Goal: Transaction & Acquisition: Purchase product/service

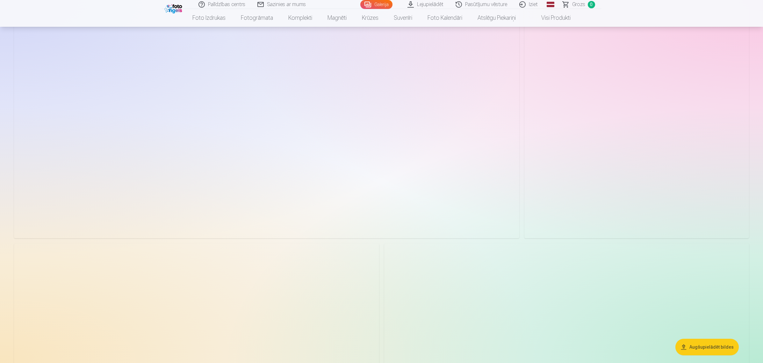
scroll to position [199, 0]
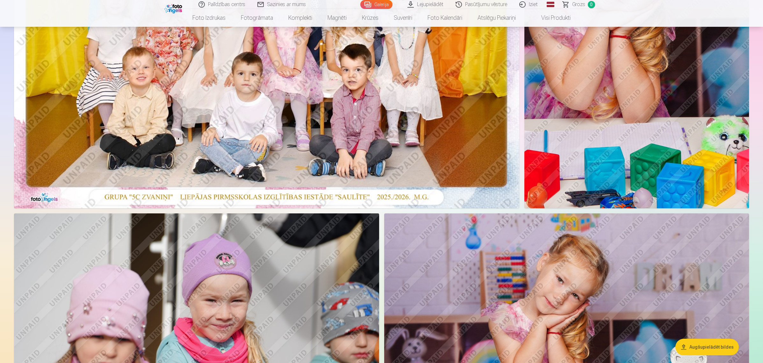
click at [343, 142] on img at bounding box center [266, 39] width 505 height 337
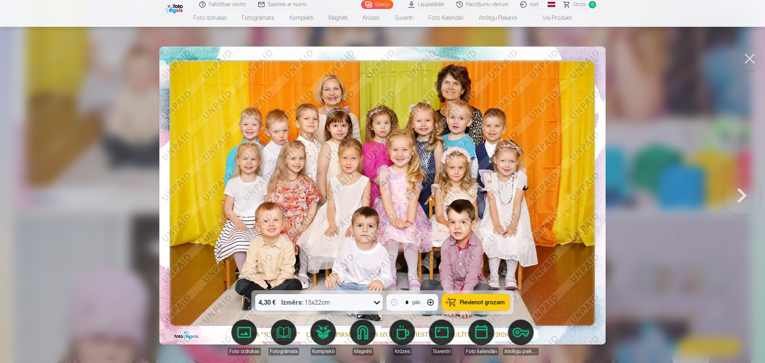
click at [368, 303] on div "4,30 € Izmērs : 15x22cm" at bounding box center [312, 302] width 115 height 17
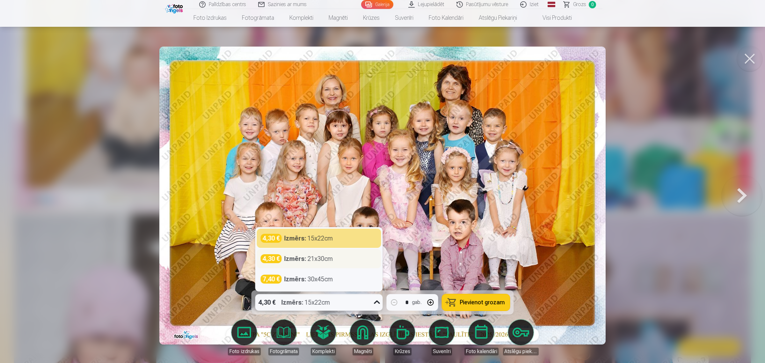
click at [336, 258] on div "4,30 € Izmērs : 21x30cm" at bounding box center [319, 258] width 117 height 9
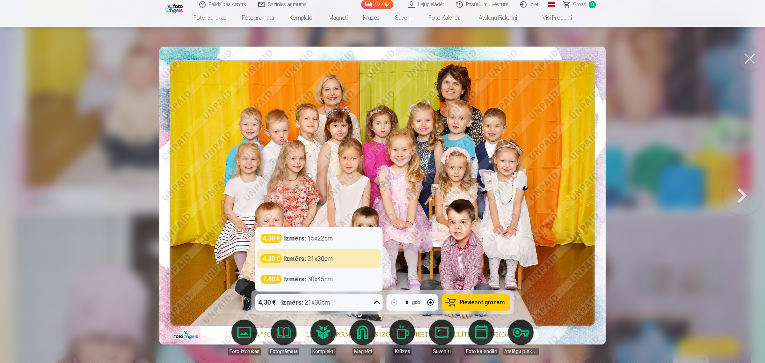
click at [375, 302] on icon at bounding box center [377, 302] width 6 height 4
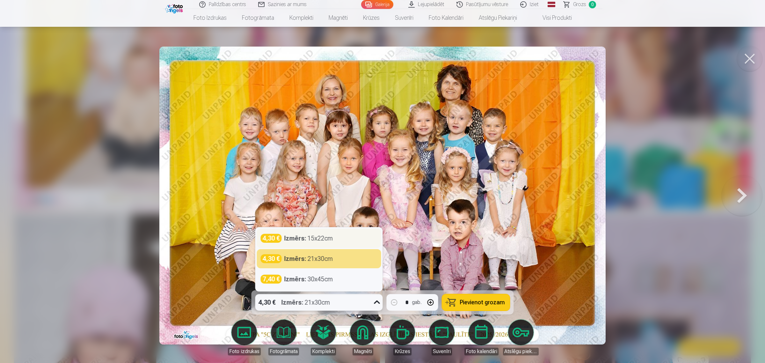
click at [339, 241] on div "4,30 € Izmērs : 15x22cm" at bounding box center [319, 238] width 117 height 9
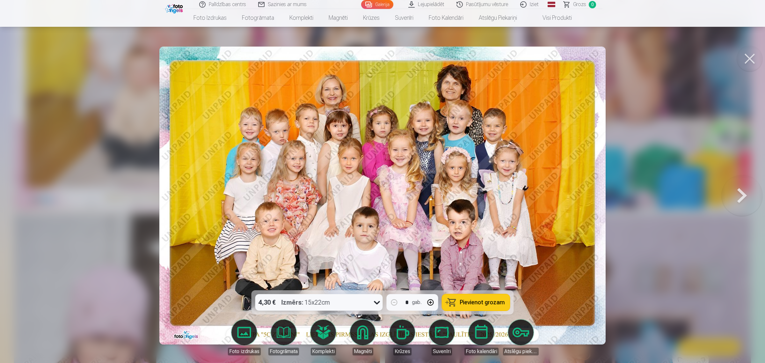
click at [496, 304] on span "Pievienot grozam" at bounding box center [482, 302] width 45 height 6
click at [747, 58] on button at bounding box center [749, 58] width 25 height 25
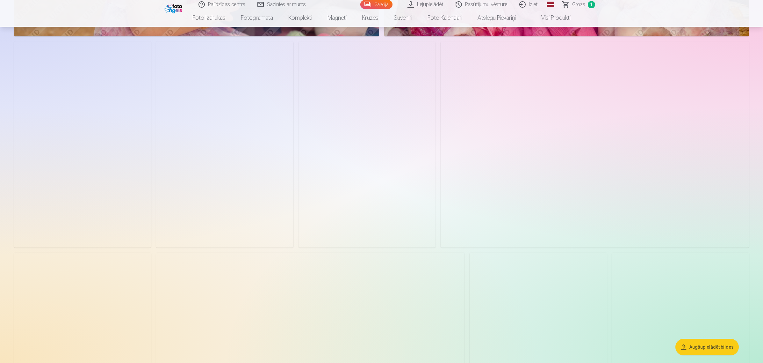
scroll to position [1354, 0]
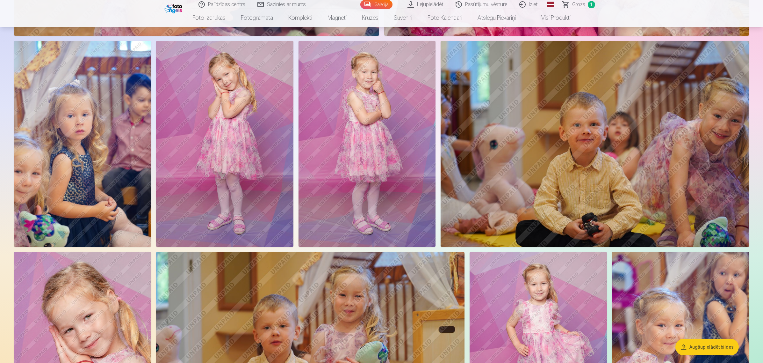
click at [228, 207] on img at bounding box center [224, 144] width 137 height 206
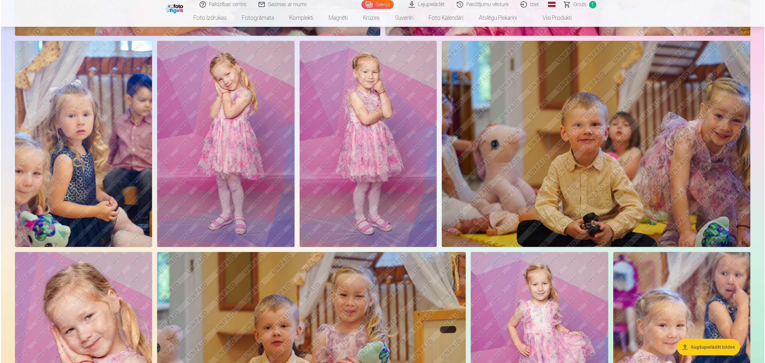
scroll to position [1357, 0]
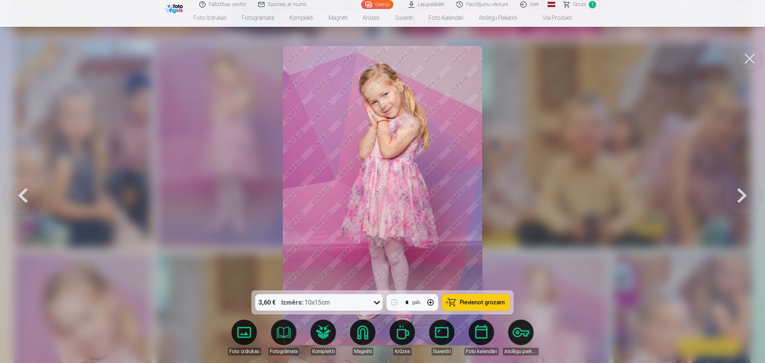
click at [432, 302] on button "button" at bounding box center [430, 301] width 15 height 15
click at [395, 300] on button "button" at bounding box center [394, 301] width 15 height 15
type input "*"
click at [474, 305] on span "Pievienot grozam" at bounding box center [482, 302] width 45 height 6
click at [746, 57] on button at bounding box center [749, 58] width 25 height 25
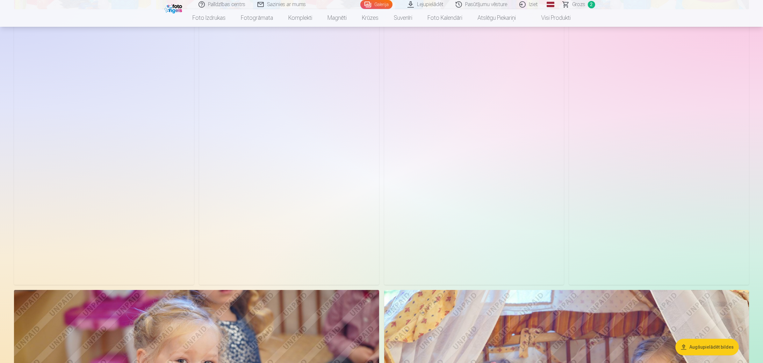
scroll to position [757, 0]
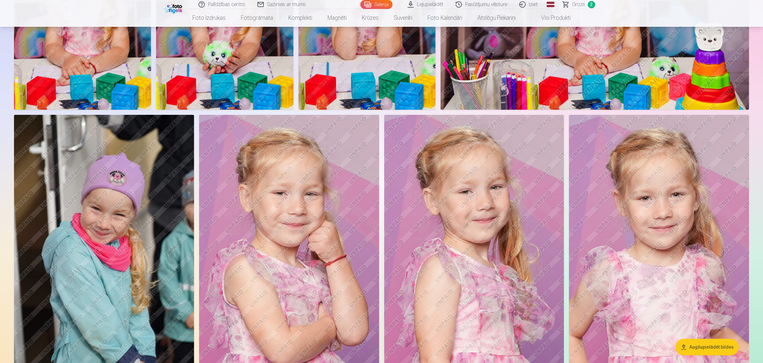
click at [314, 213] on img at bounding box center [289, 250] width 180 height 270
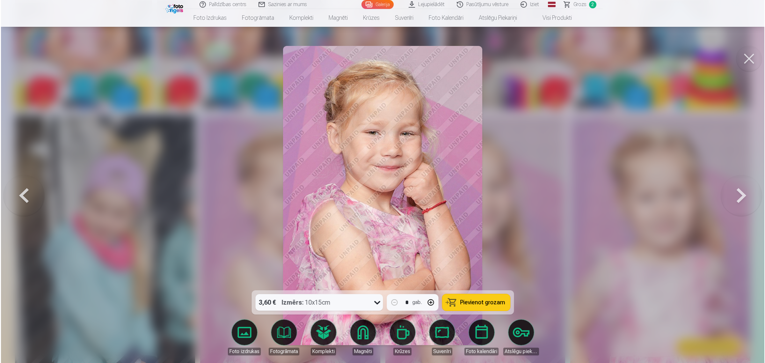
scroll to position [758, 0]
click at [471, 300] on span "Pievienot grozam" at bounding box center [482, 302] width 45 height 6
click at [747, 59] on button at bounding box center [749, 58] width 25 height 25
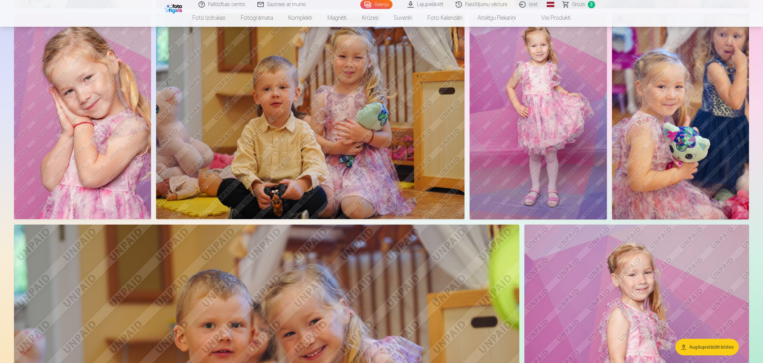
scroll to position [1354, 0]
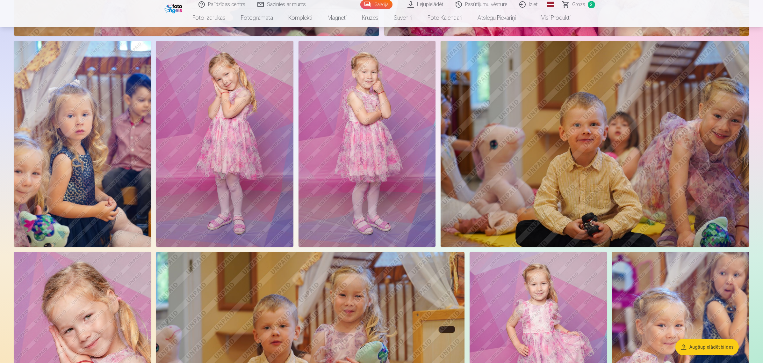
click at [591, 3] on span "3" at bounding box center [591, 4] width 7 height 7
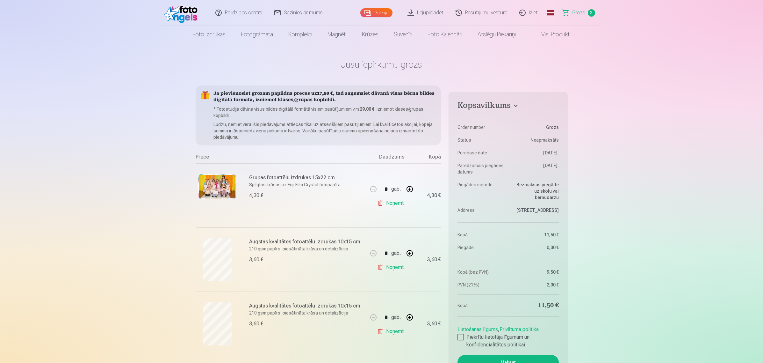
click at [380, 13] on link "Galerija" at bounding box center [376, 12] width 32 height 9
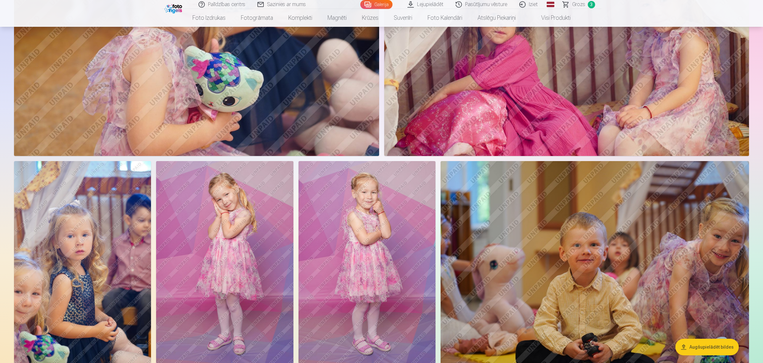
scroll to position [1275, 0]
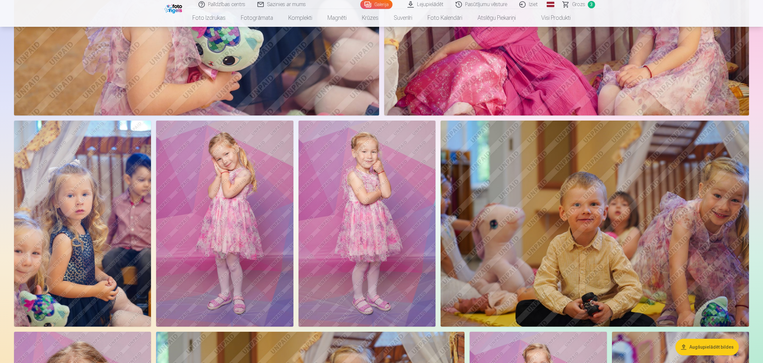
click at [386, 221] on img at bounding box center [367, 223] width 137 height 206
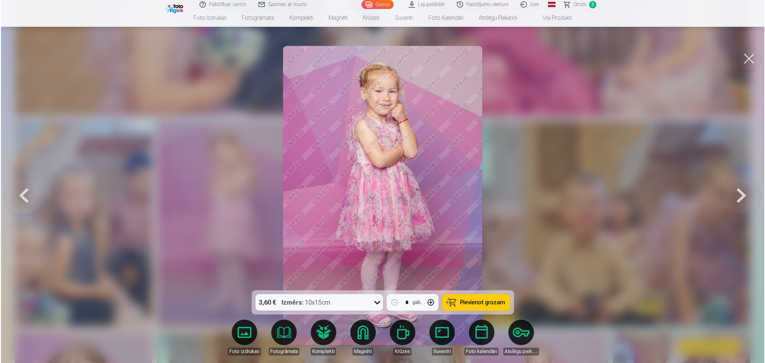
scroll to position [1277, 0]
click at [464, 301] on span "Pievienot grozam" at bounding box center [482, 302] width 45 height 6
click at [751, 62] on button at bounding box center [749, 58] width 25 height 25
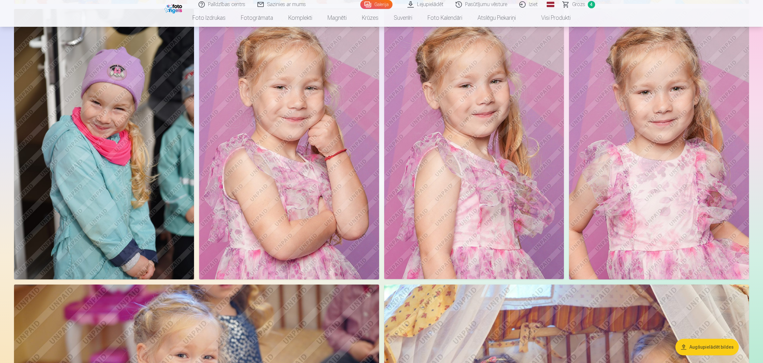
scroll to position [797, 0]
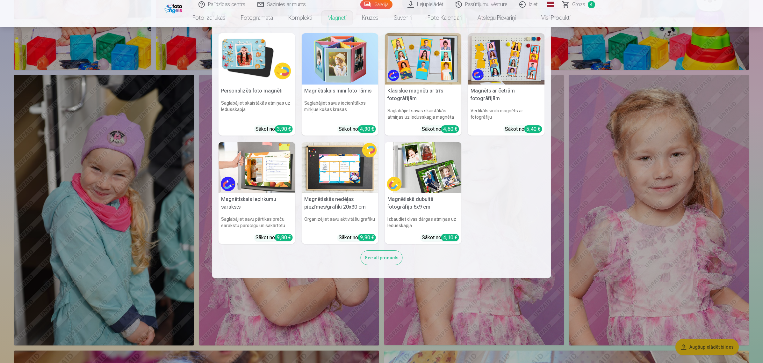
click at [251, 64] on img at bounding box center [257, 58] width 77 height 51
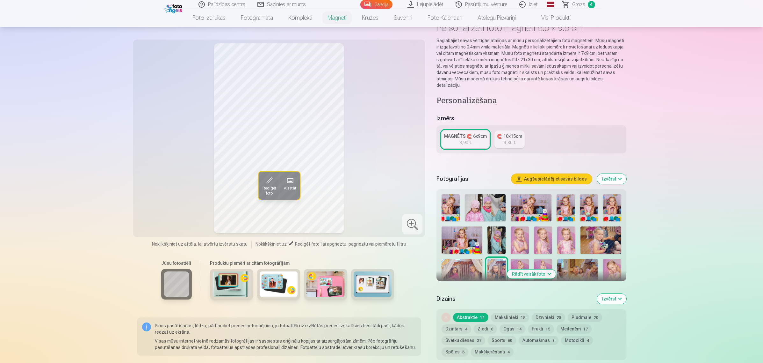
scroll to position [40, 0]
click at [609, 258] on img at bounding box center [612, 271] width 18 height 27
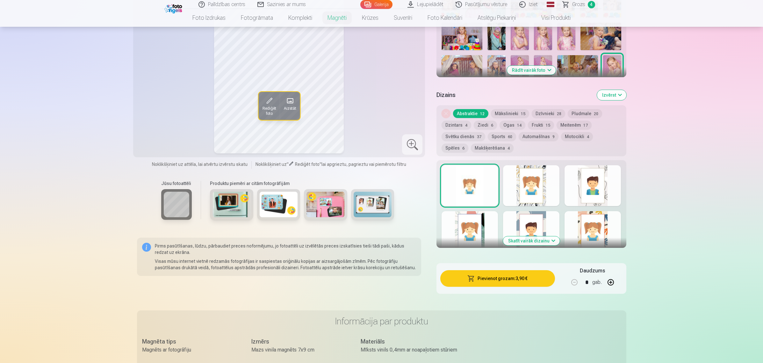
scroll to position [199, 0]
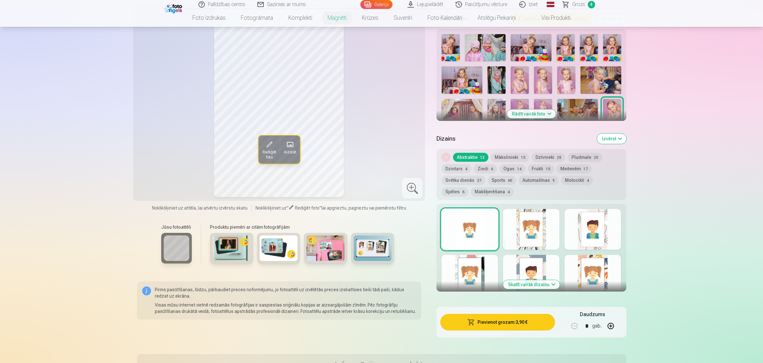
click at [613, 319] on button "button" at bounding box center [610, 325] width 15 height 15
type input "*"
click at [509, 317] on button "Pievienot grozam : 15,60 €" at bounding box center [497, 322] width 114 height 17
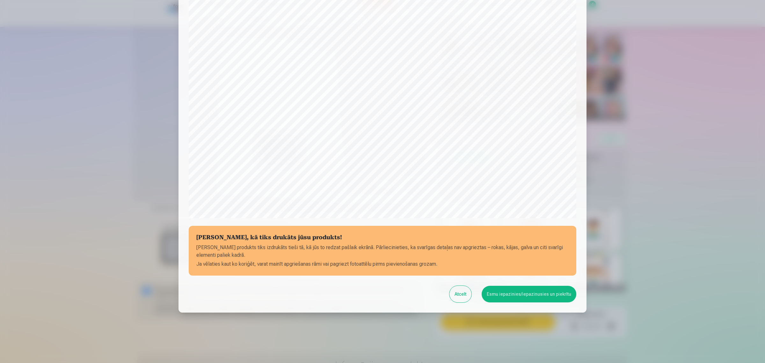
scroll to position [96, 0]
click at [526, 291] on button "Esmu iepazinies/iepazinusies un piekrītu" at bounding box center [529, 293] width 95 height 17
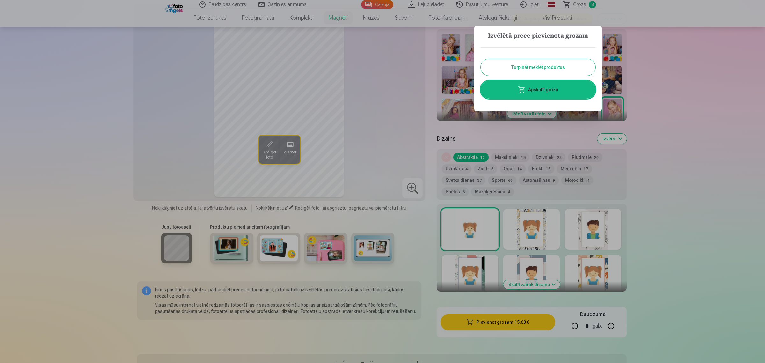
click at [539, 90] on link "Apskatīt grozu" at bounding box center [538, 90] width 115 height 18
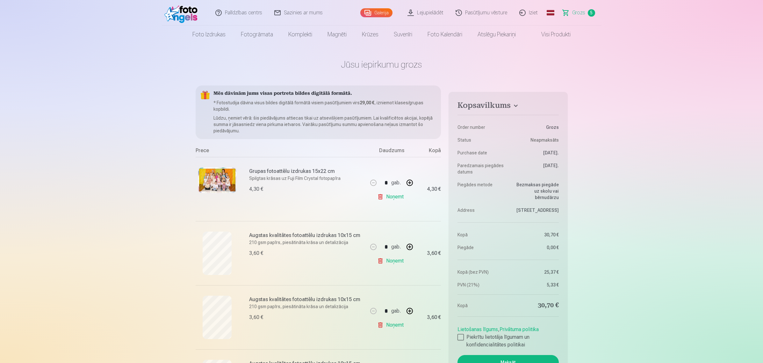
click at [378, 10] on link "Galerija" at bounding box center [376, 12] width 32 height 9
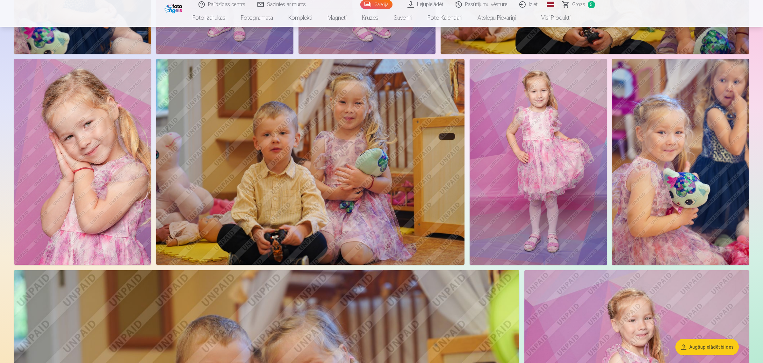
scroll to position [1514, 0]
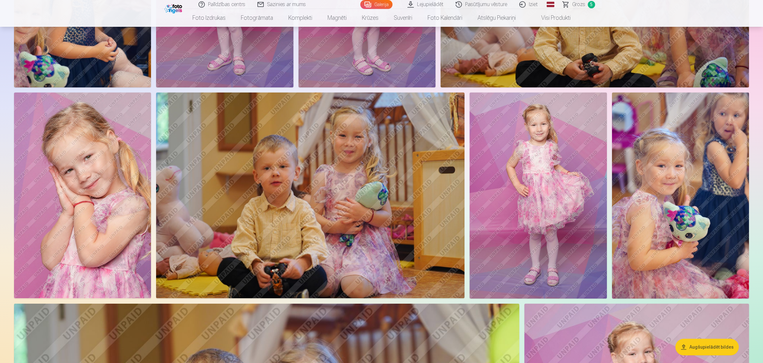
click at [559, 185] on img at bounding box center [538, 195] width 137 height 206
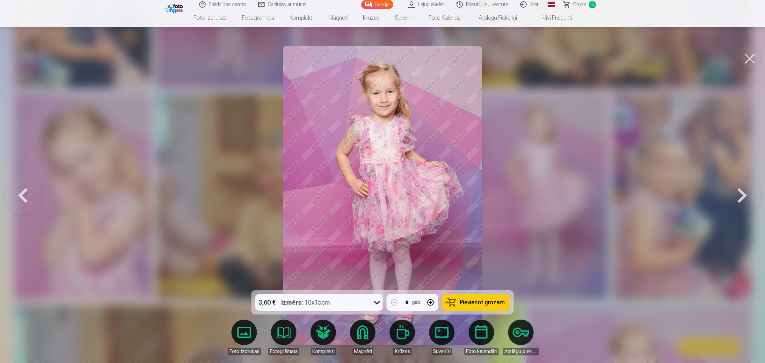
click at [752, 58] on button at bounding box center [749, 58] width 25 height 25
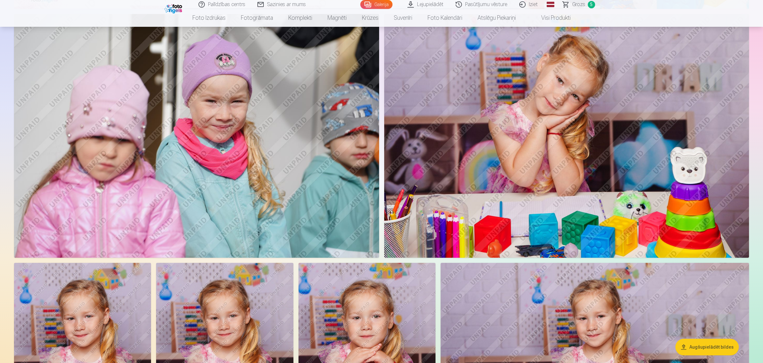
scroll to position [279, 0]
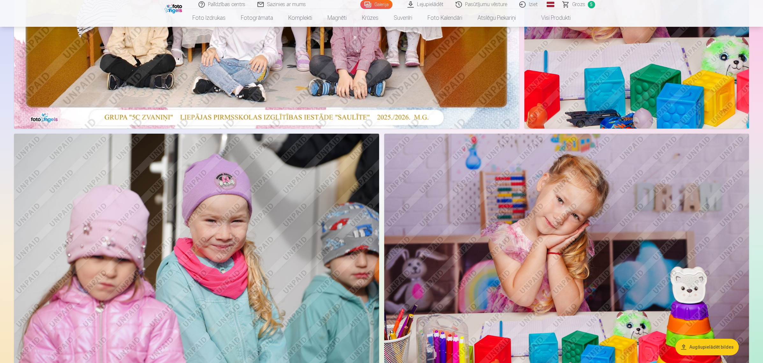
click at [591, 4] on span "5" at bounding box center [591, 4] width 7 height 7
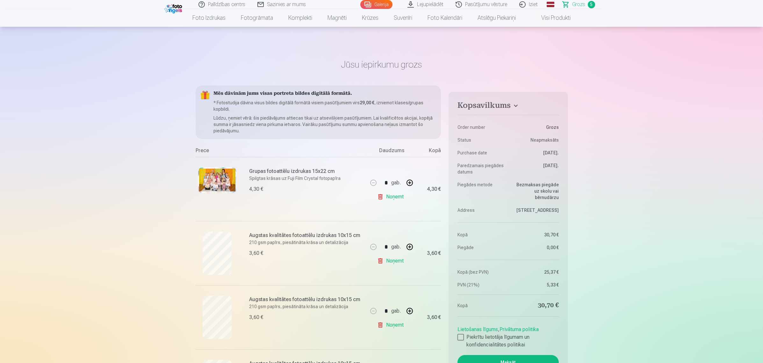
scroll to position [120, 0]
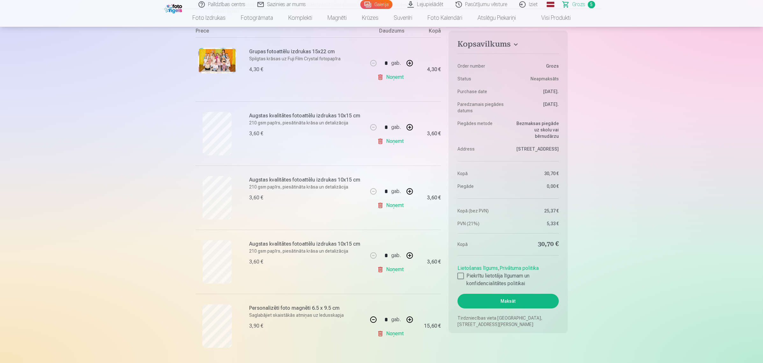
click at [410, 129] on button "button" at bounding box center [409, 127] width 15 height 15
type input "*"
click at [396, 268] on link "Noņemt" at bounding box center [391, 269] width 29 height 13
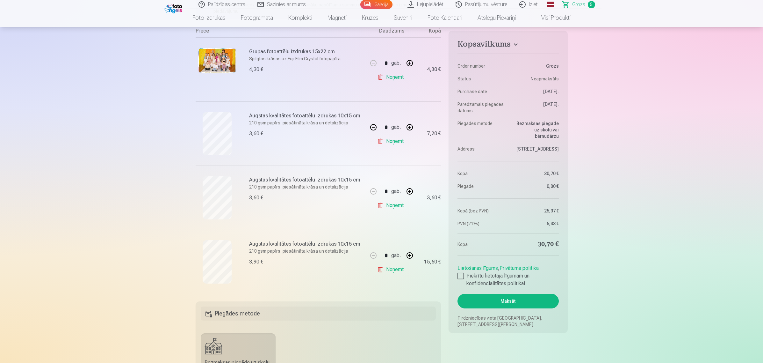
type input "*"
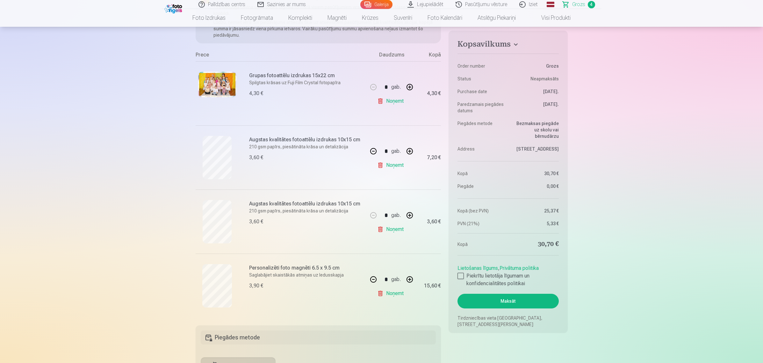
scroll to position [80, 0]
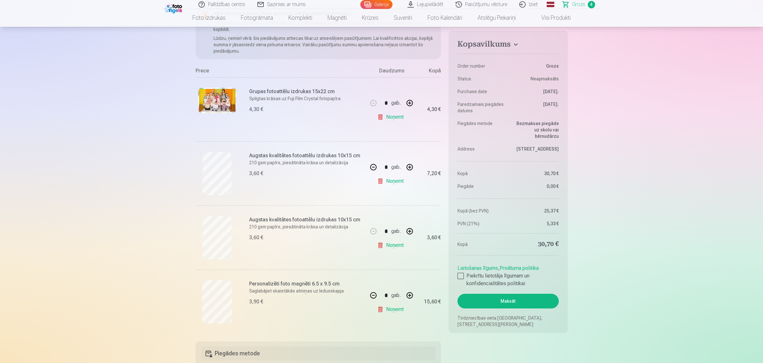
click at [380, 4] on link "Galerija" at bounding box center [376, 4] width 32 height 9
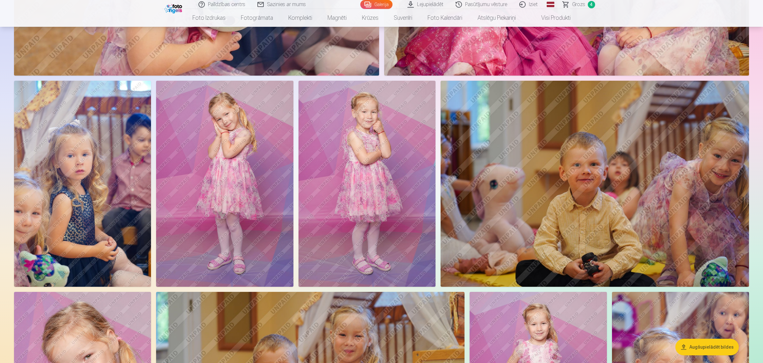
scroll to position [1474, 0]
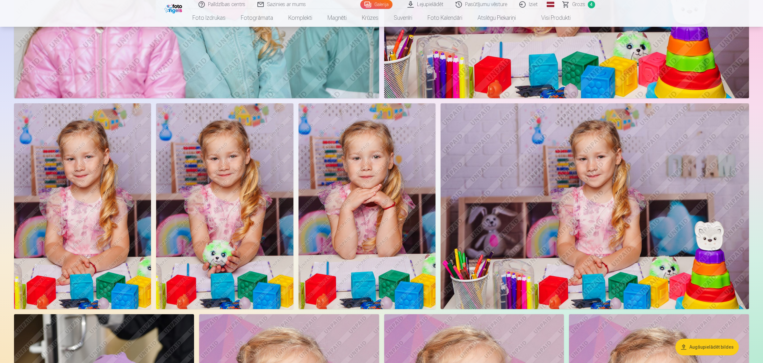
click at [582, 186] on img at bounding box center [595, 206] width 308 height 206
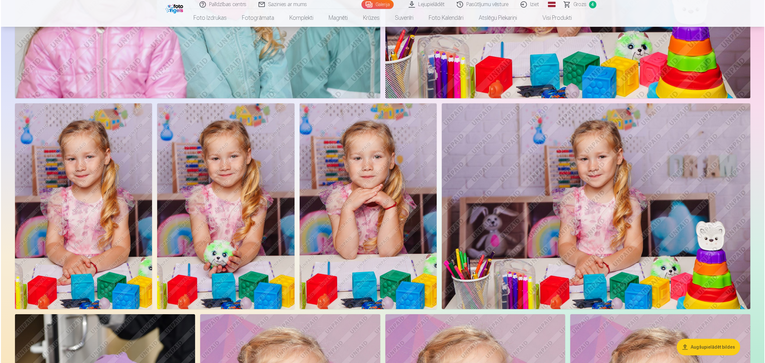
scroll to position [558, 0]
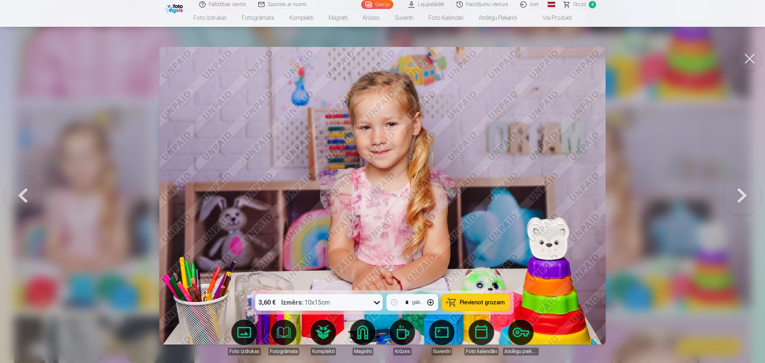
click at [485, 305] on span "Pievienot grozam" at bounding box center [482, 302] width 45 height 6
click at [751, 59] on button at bounding box center [749, 58] width 25 height 25
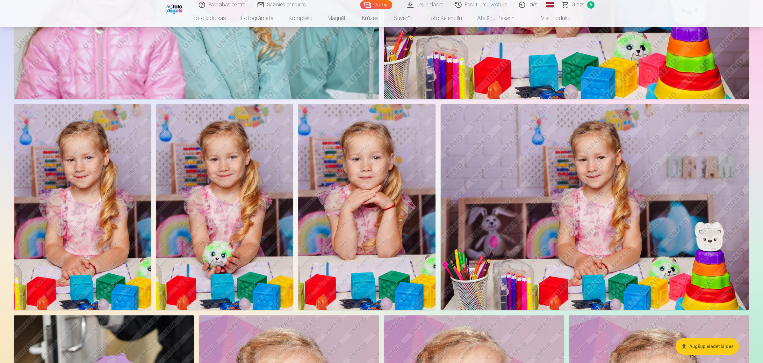
scroll to position [558, 0]
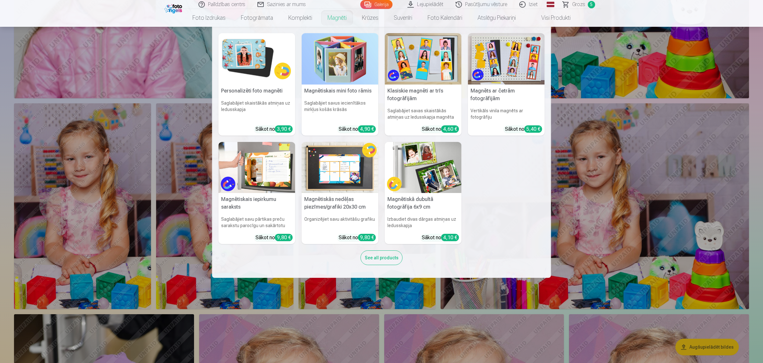
click at [334, 20] on link "Magnēti" at bounding box center [337, 18] width 34 height 18
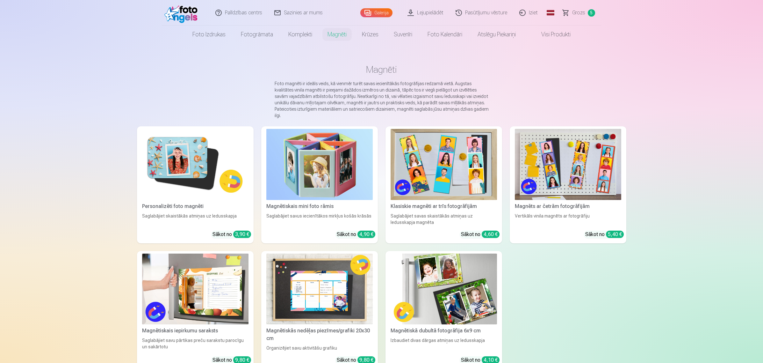
click at [197, 162] on img at bounding box center [195, 164] width 106 height 71
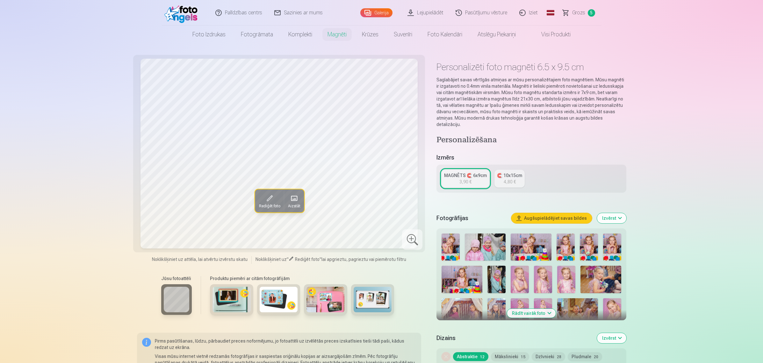
click at [520, 268] on img at bounding box center [520, 278] width 18 height 27
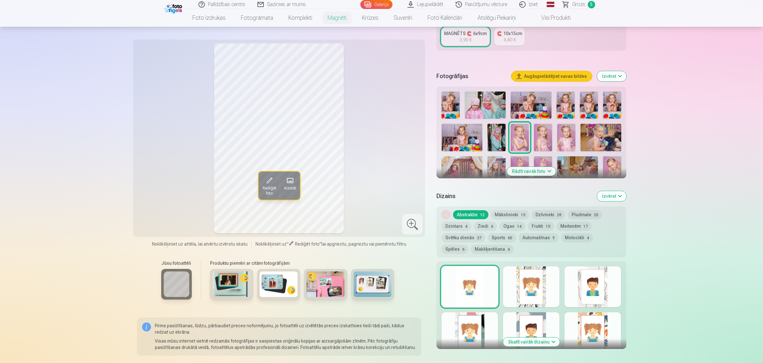
scroll to position [80, 0]
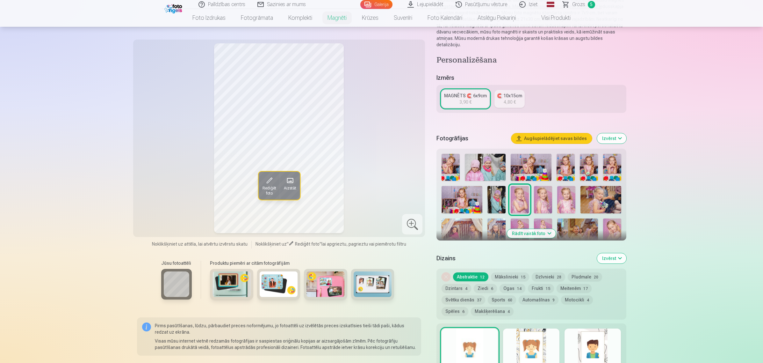
click at [512, 92] on div "🧲 10x15cm" at bounding box center [509, 95] width 25 height 6
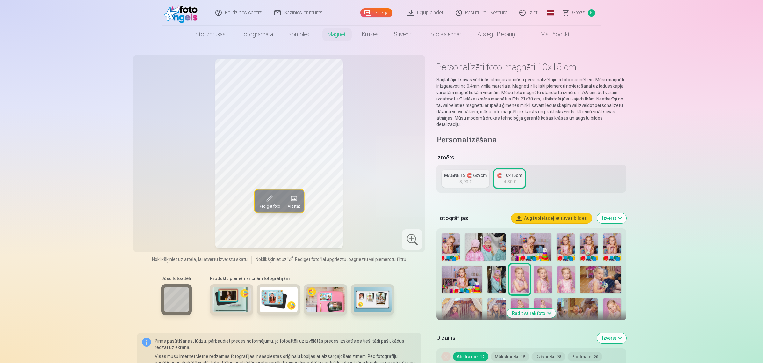
click at [468, 172] on div "MAGNĒTS 🧲 6x9cm" at bounding box center [465, 175] width 43 height 6
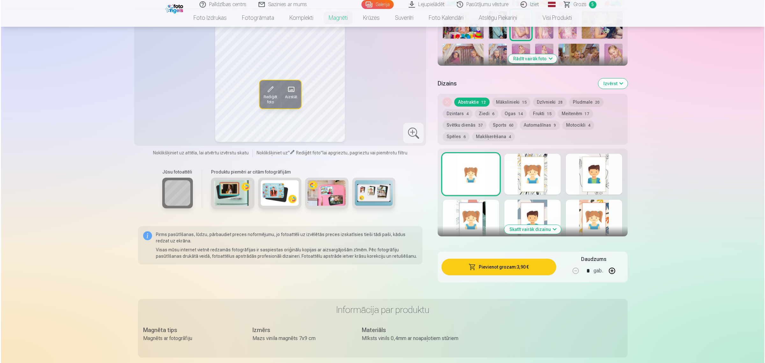
scroll to position [398, 0]
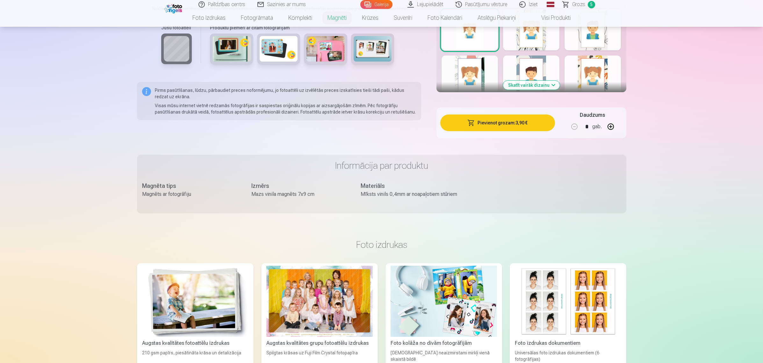
click at [492, 115] on button "Pievienot grozam : 3,90 €" at bounding box center [497, 122] width 114 height 17
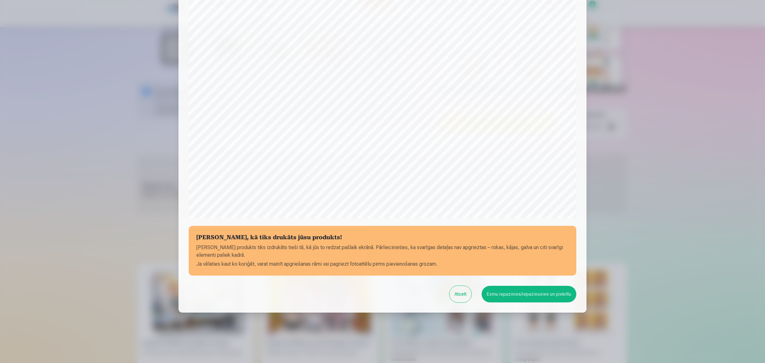
scroll to position [96, 0]
click at [513, 293] on button "Esmu iepazinies/iepazinusies un piekrītu" at bounding box center [529, 293] width 95 height 17
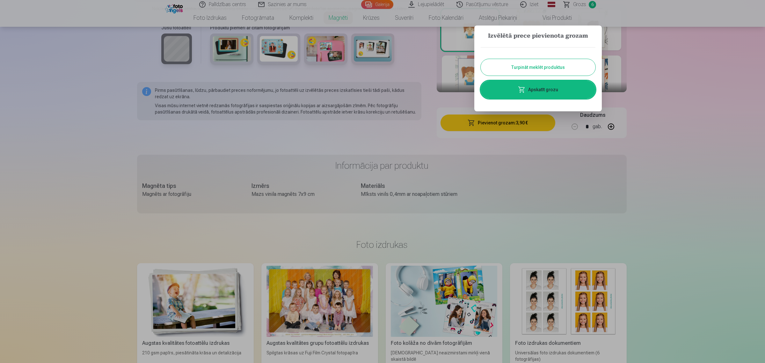
click at [536, 91] on link "Apskatīt grozu" at bounding box center [538, 90] width 115 height 18
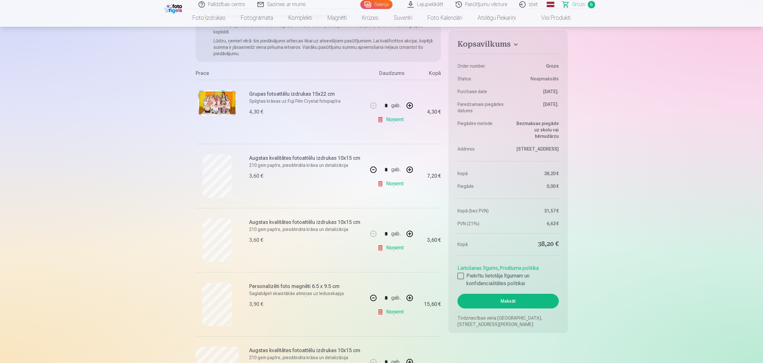
scroll to position [239, 0]
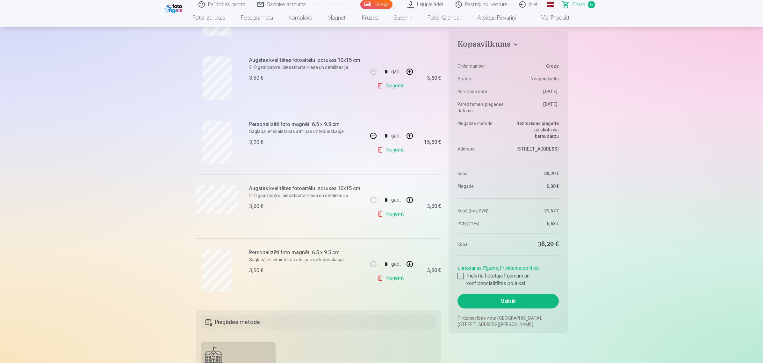
click at [374, 136] on button "button" at bounding box center [373, 135] width 15 height 15
type input "*"
click at [394, 85] on link "Noņemt" at bounding box center [391, 85] width 29 height 13
type input "*"
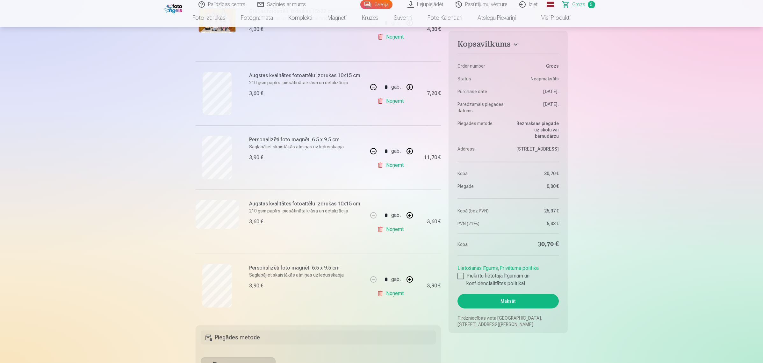
scroll to position [159, 0]
click at [384, 4] on link "Galerija" at bounding box center [376, 4] width 32 height 9
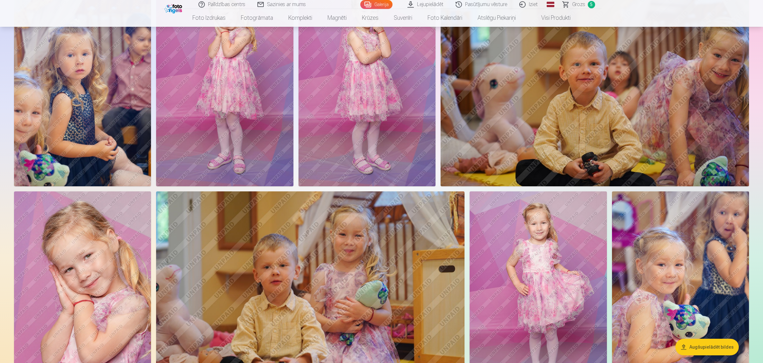
scroll to position [1354, 0]
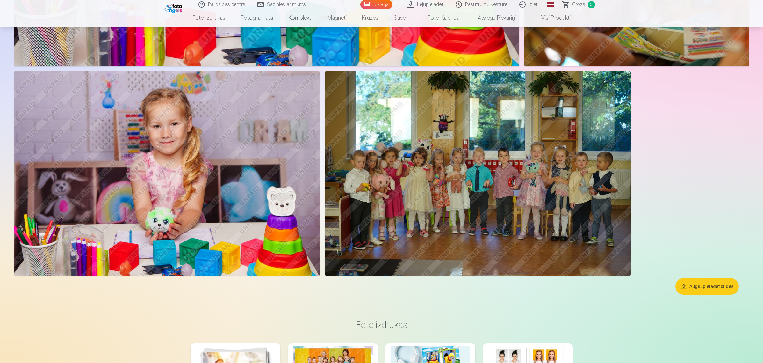
click at [434, 165] on img at bounding box center [478, 173] width 306 height 204
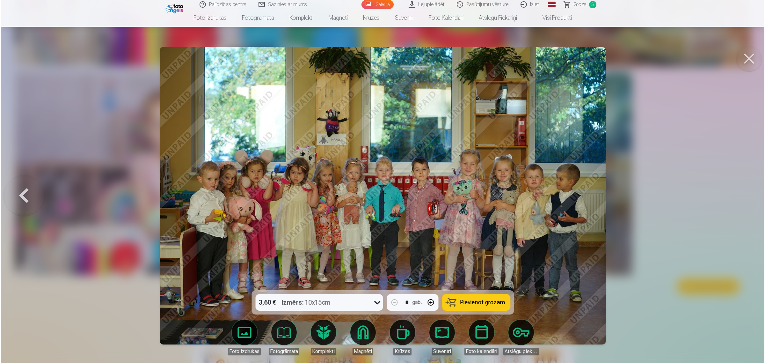
scroll to position [2435, 0]
click at [751, 59] on button at bounding box center [749, 58] width 25 height 25
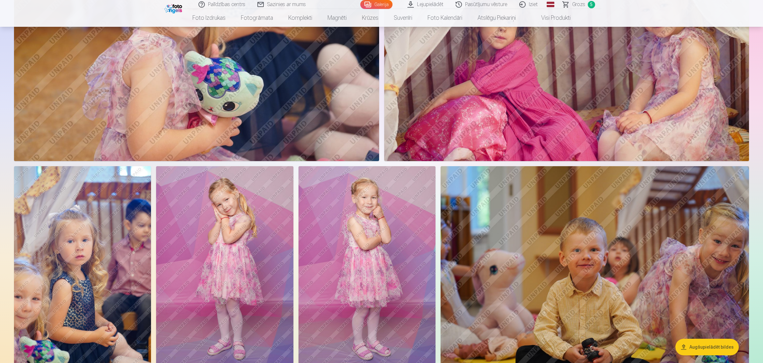
scroll to position [1115, 0]
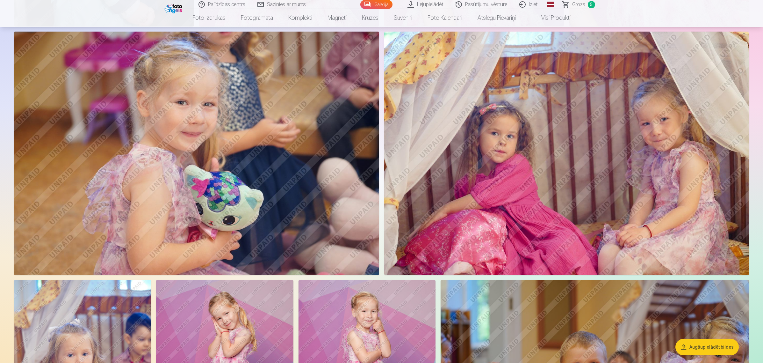
click at [591, 4] on span "5" at bounding box center [591, 4] width 7 height 7
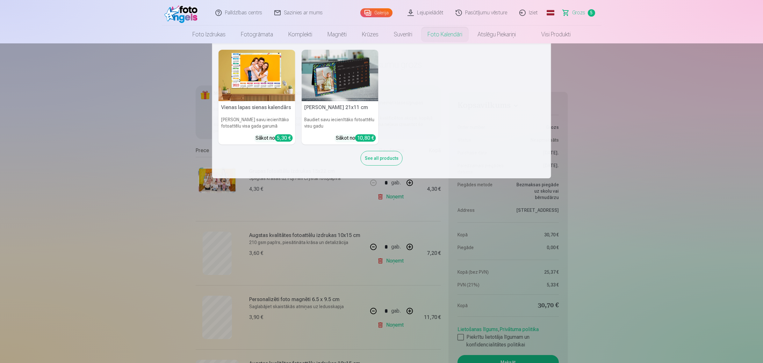
click at [360, 91] on img at bounding box center [340, 75] width 77 height 51
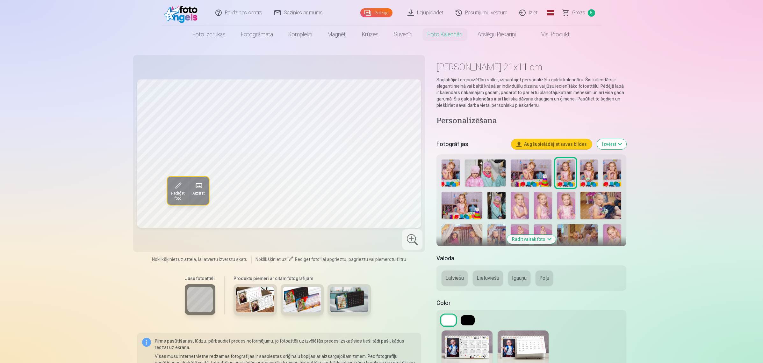
click at [245, 295] on img at bounding box center [255, 298] width 38 height 25
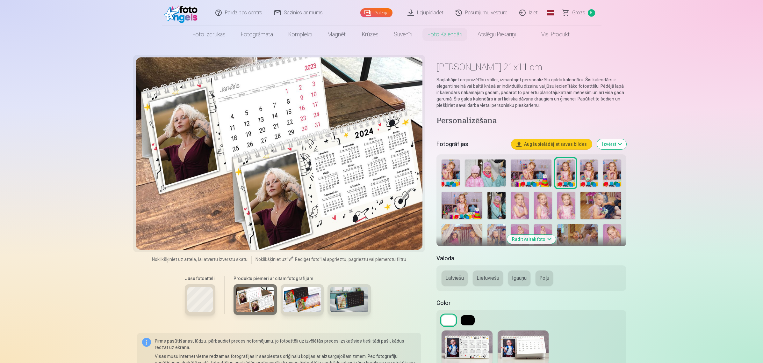
click at [304, 297] on img at bounding box center [302, 298] width 38 height 25
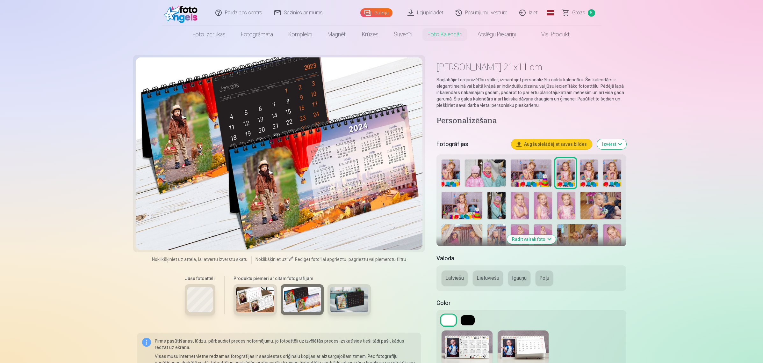
click at [349, 303] on img at bounding box center [349, 298] width 38 height 25
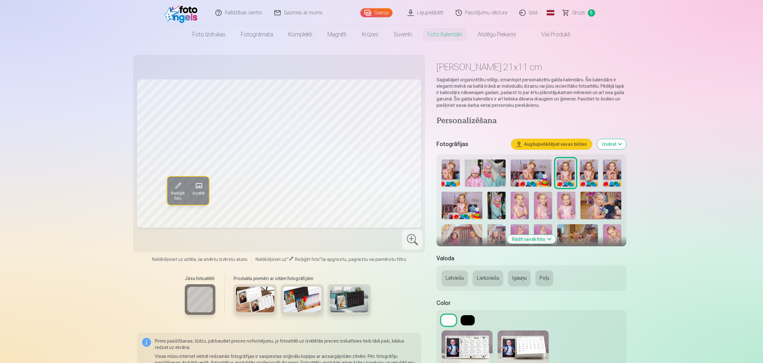
click at [590, 169] on img at bounding box center [589, 172] width 18 height 27
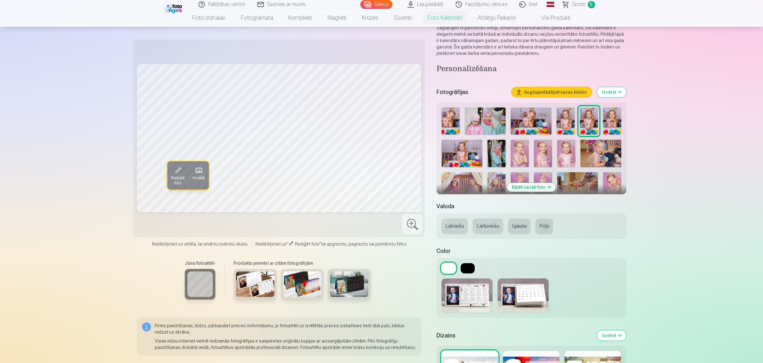
scroll to position [120, 0]
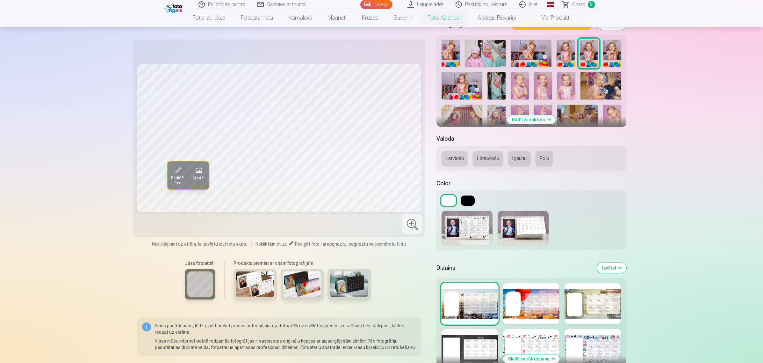
click at [468, 200] on button at bounding box center [468, 200] width 14 height 10
click at [469, 227] on img at bounding box center [467, 228] width 51 height 34
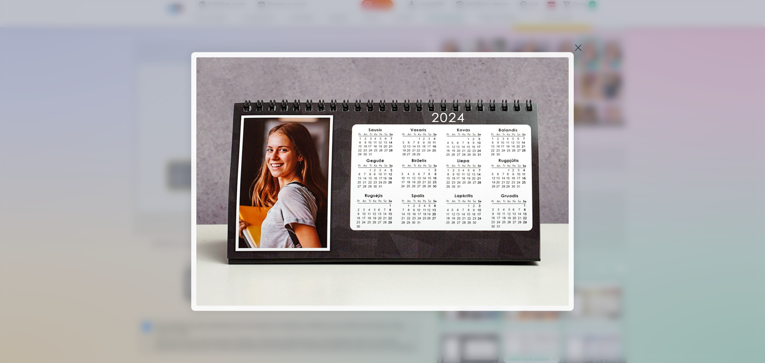
click at [582, 47] on div at bounding box center [578, 47] width 9 height 9
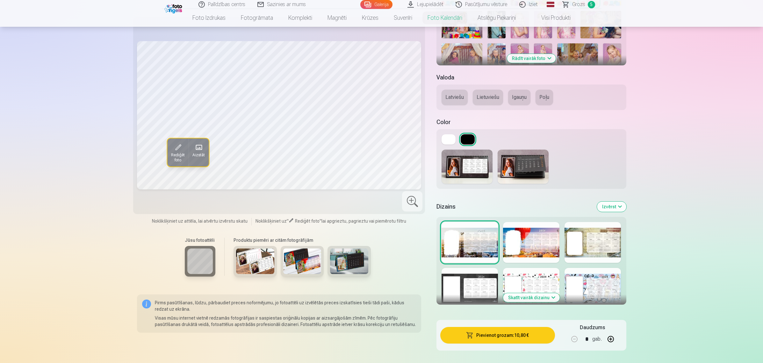
scroll to position [239, 0]
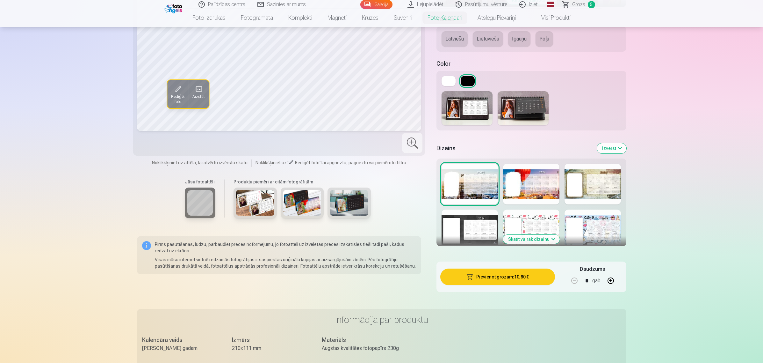
click at [522, 182] on div at bounding box center [531, 183] width 56 height 41
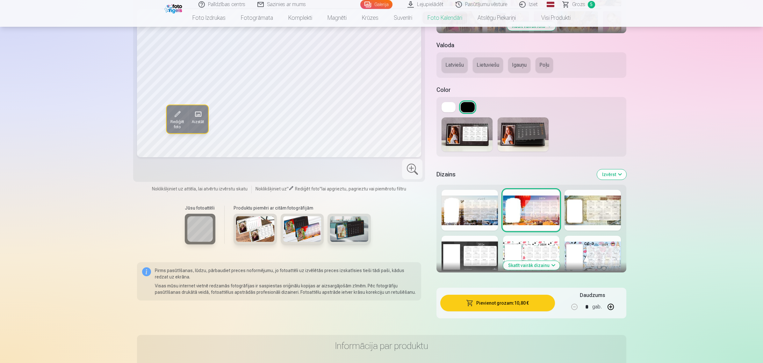
scroll to position [199, 0]
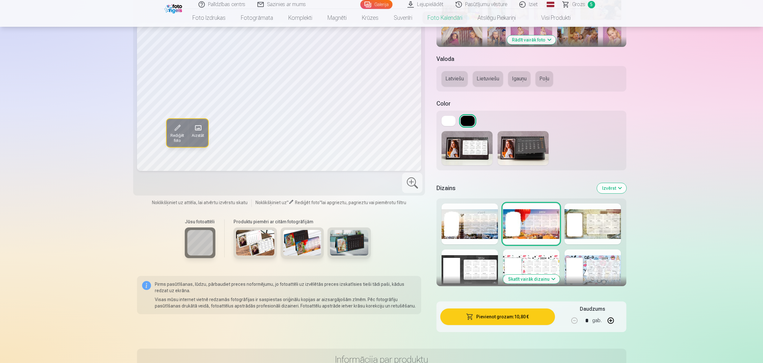
click at [483, 261] on div at bounding box center [470, 269] width 56 height 41
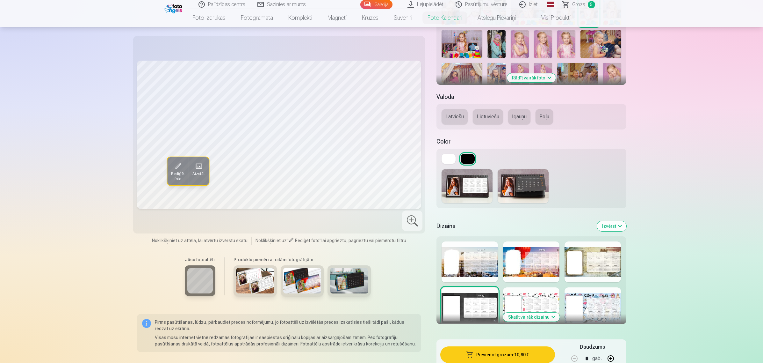
scroll to position [239, 0]
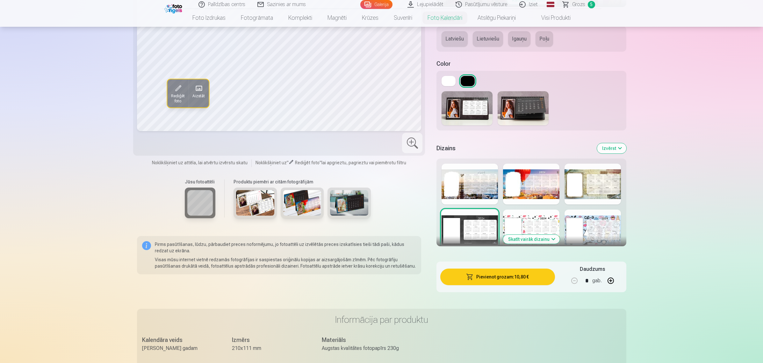
click at [538, 214] on div at bounding box center [531, 229] width 56 height 41
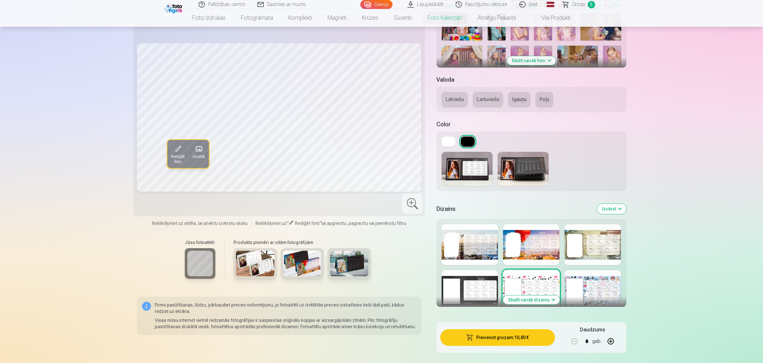
scroll to position [199, 0]
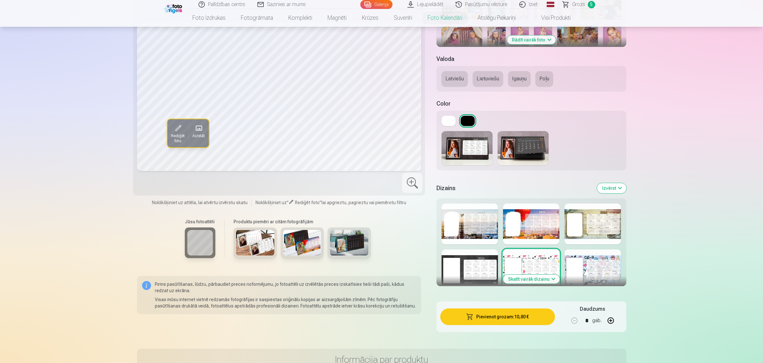
click at [459, 78] on button "Latviešu" at bounding box center [455, 78] width 26 height 15
click at [469, 266] on div at bounding box center [470, 269] width 56 height 41
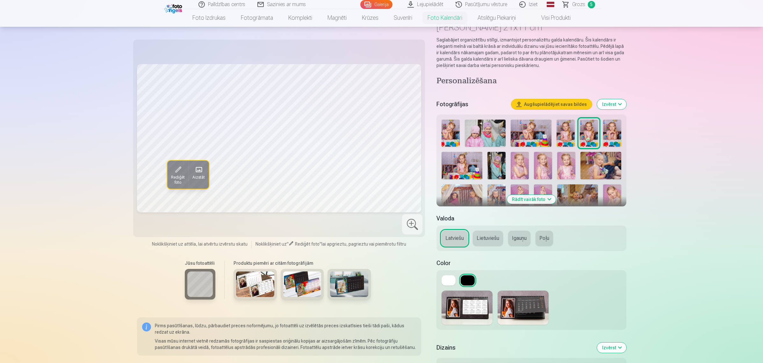
scroll to position [0, 0]
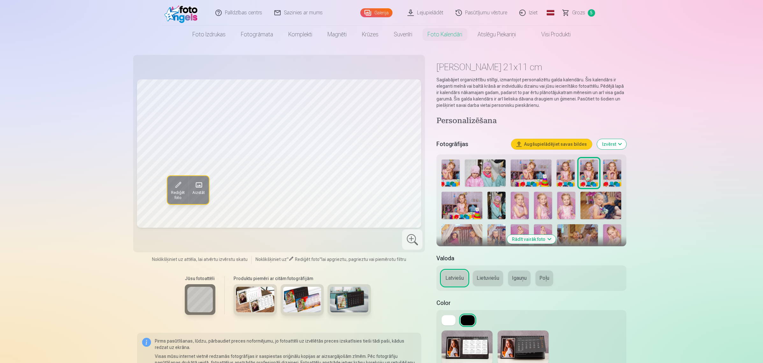
click at [378, 11] on link "Galerija" at bounding box center [376, 12] width 32 height 9
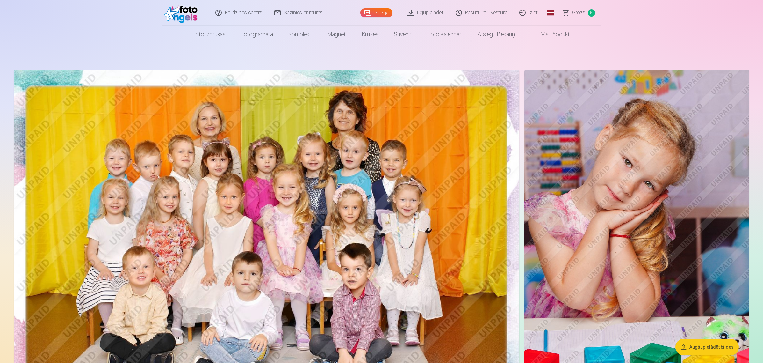
click at [584, 15] on span "Grozs" at bounding box center [578, 13] width 13 height 8
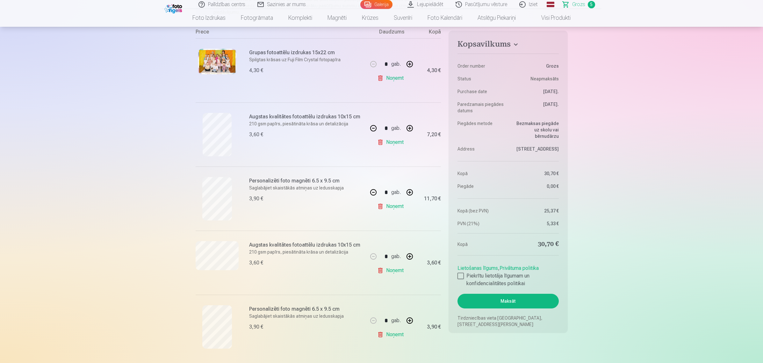
scroll to position [120, 0]
click at [460, 275] on div at bounding box center [461, 275] width 6 height 6
click at [520, 303] on button "Maksāt" at bounding box center [508, 301] width 101 height 15
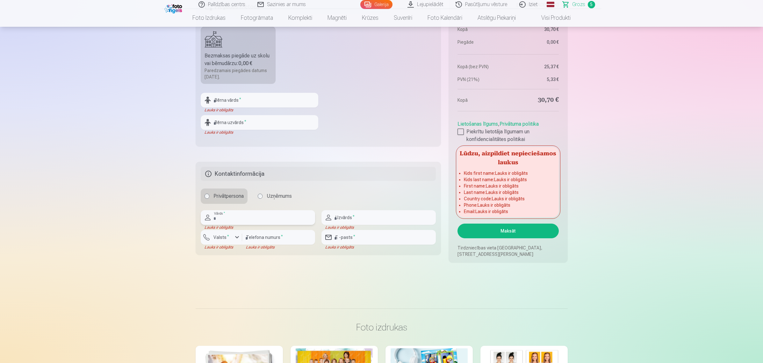
scroll to position [407, 0]
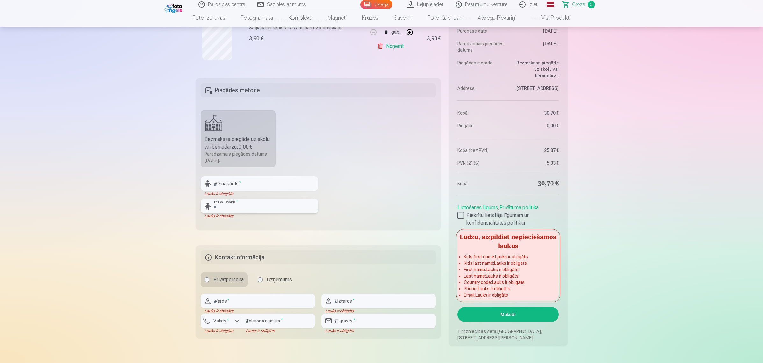
drag, startPoint x: 249, startPoint y: 198, endPoint x: 248, endPoint y: 190, distance: 8.4
click at [249, 199] on input "text" at bounding box center [260, 206] width 118 height 15
click at [248, 190] on input "text" at bounding box center [260, 183] width 118 height 15
type input "*"
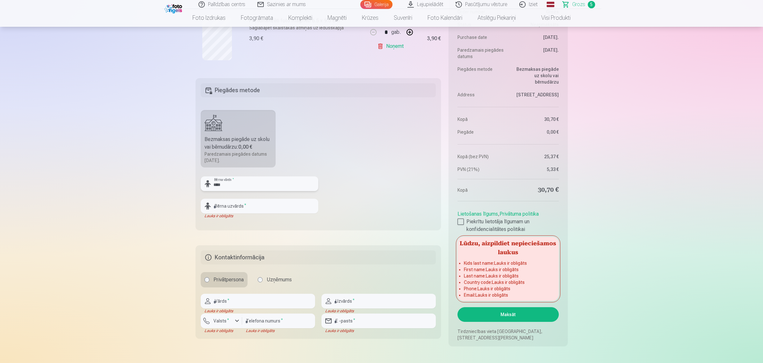
type input "****"
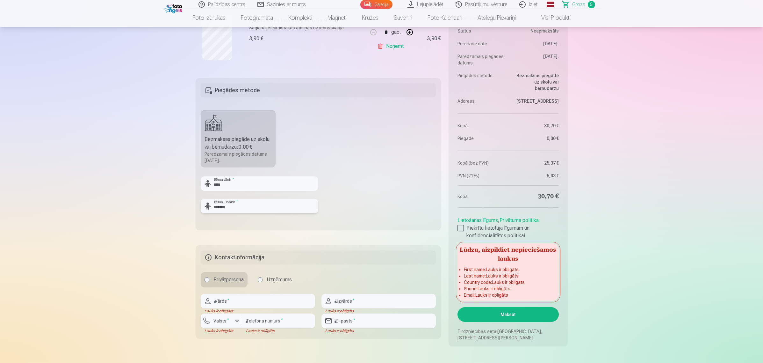
type input "*******"
click at [377, 196] on fieldset "Piegādes metode Bezmaksas piegāde uz skolu vai bērnudārzu : 0,00 € Paredzamais …" at bounding box center [319, 154] width 246 height 152
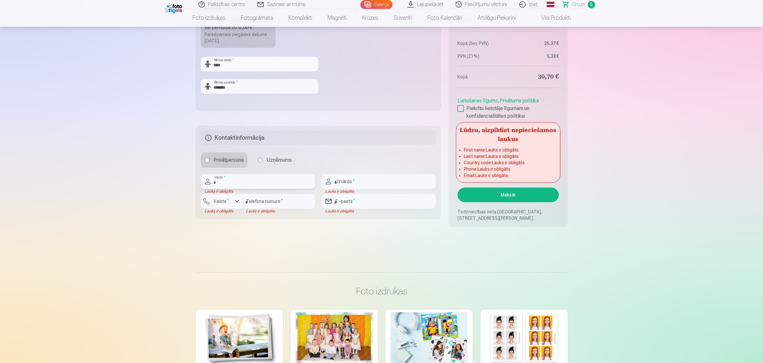
click at [246, 182] on input "text" at bounding box center [258, 181] width 114 height 15
type input "*****"
type input "*******"
type input "********"
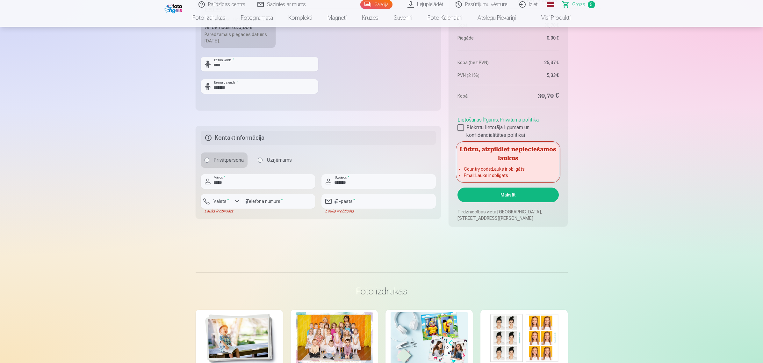
click at [358, 199] on input "email" at bounding box center [379, 201] width 114 height 15
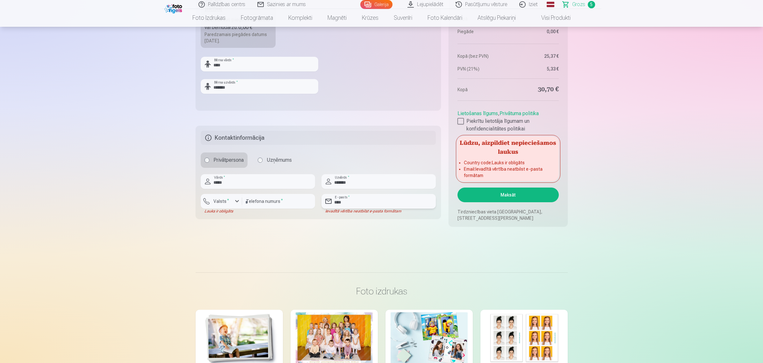
type input "**********"
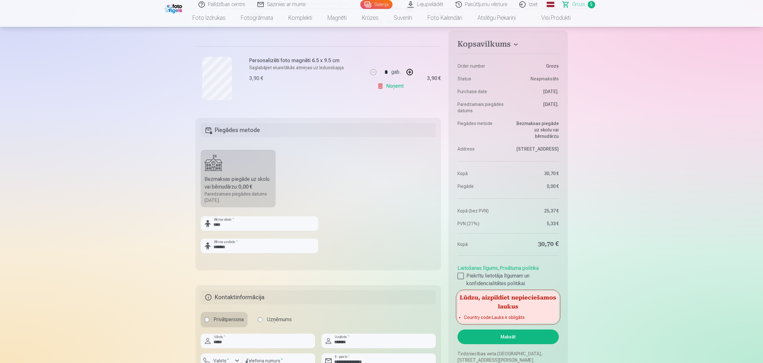
scroll to position [486, 0]
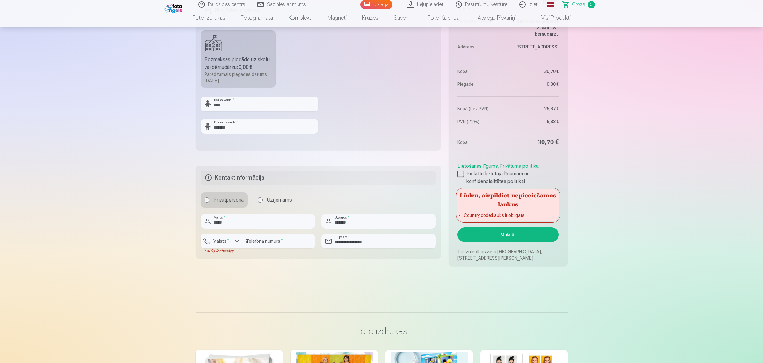
click at [512, 242] on aside "Kopsavilkums Order number Grozs Status Neapmaksāts Purchase date 10.10.2025. Pa…" at bounding box center [508, 97] width 119 height 337
click at [515, 234] on button "Maksāt" at bounding box center [508, 234] width 101 height 15
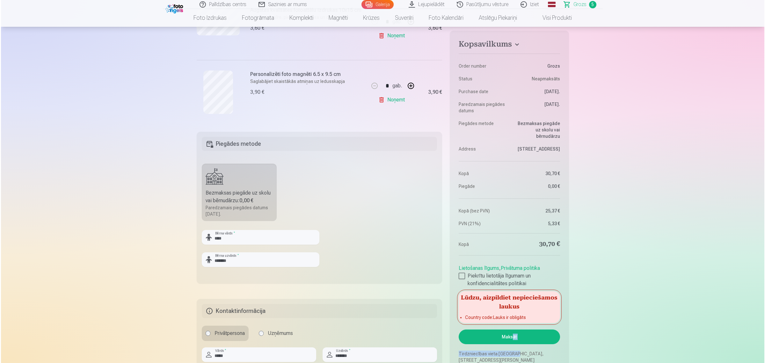
scroll to position [518, 0]
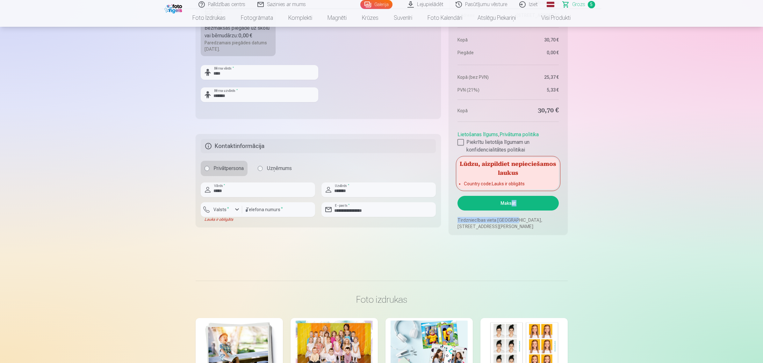
click at [514, 202] on button "Maksāt" at bounding box center [508, 203] width 101 height 15
click at [235, 211] on div "button" at bounding box center [237, 210] width 8 height 8
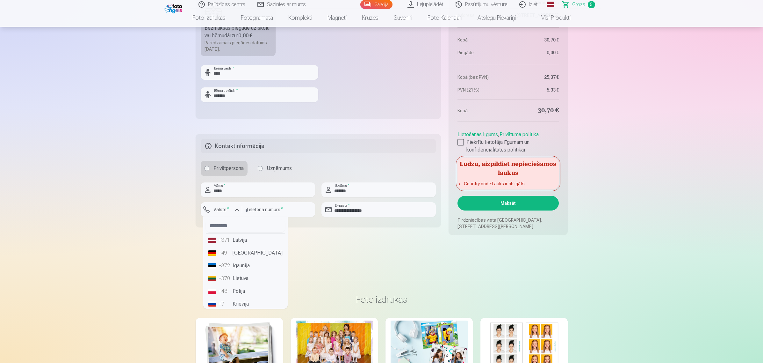
click at [233, 236] on li "+371 Latvija" at bounding box center [245, 240] width 79 height 13
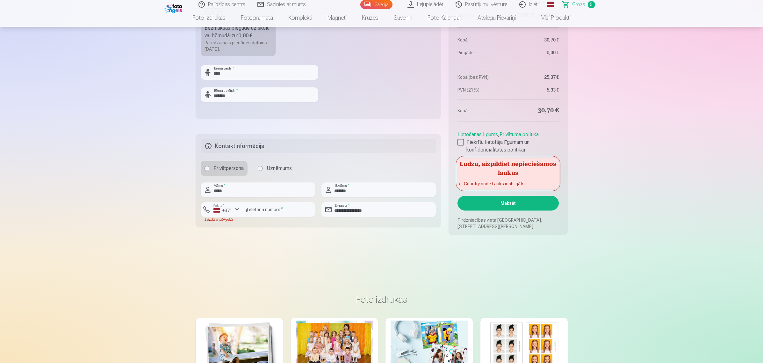
click at [523, 198] on button "Maksāt" at bounding box center [508, 203] width 101 height 15
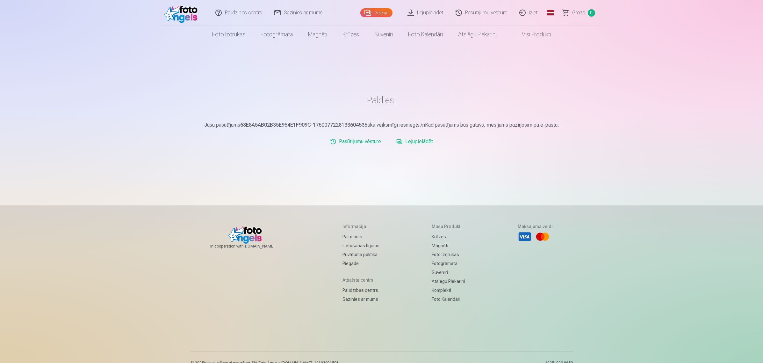
click at [422, 9] on link "Lejupielādēt" at bounding box center [426, 12] width 48 height 25
